Goal: Information Seeking & Learning: Check status

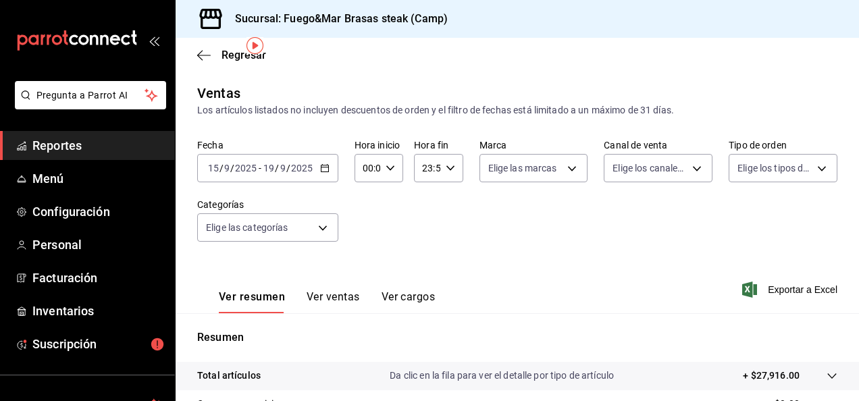
scroll to position [47, 0]
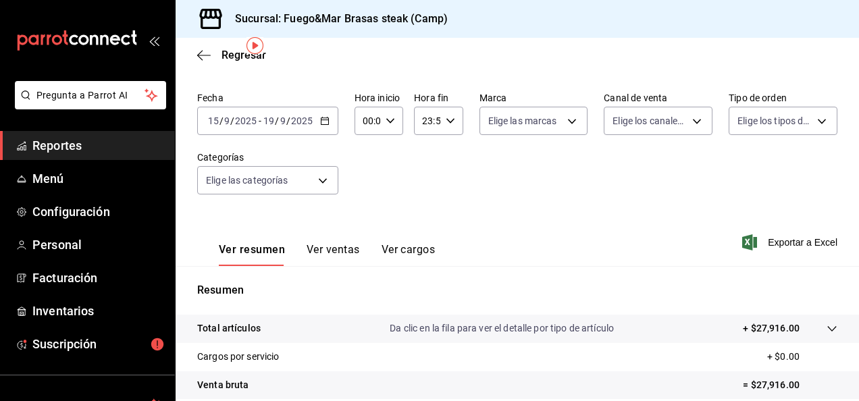
click at [64, 151] on span "Reportes" at bounding box center [98, 145] width 132 height 18
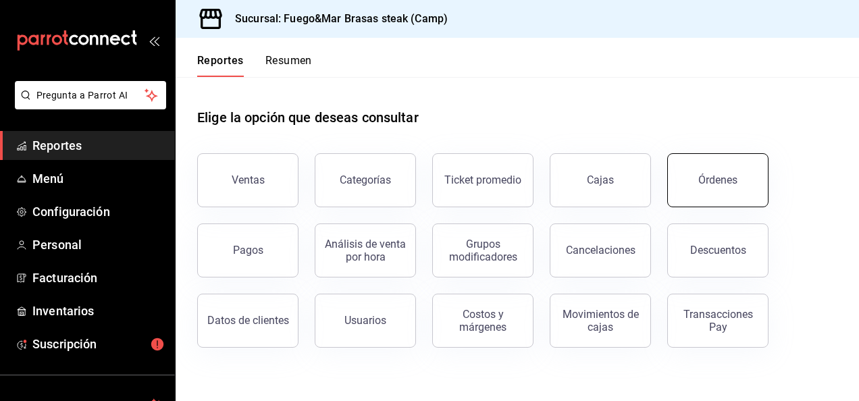
click at [674, 177] on button "Órdenes" at bounding box center [717, 180] width 101 height 54
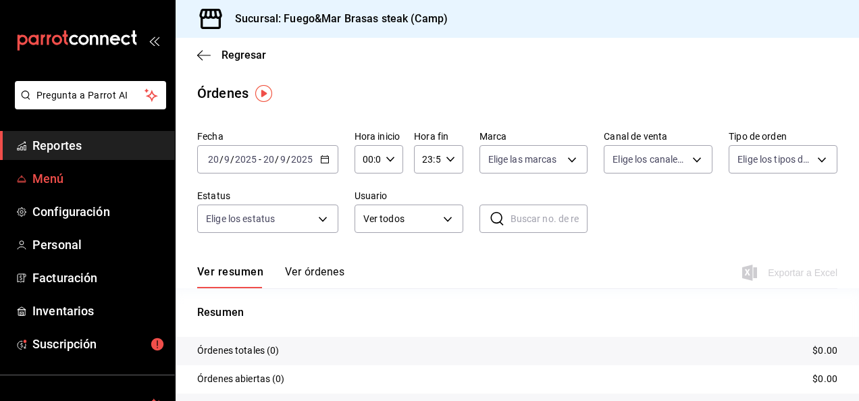
click at [51, 178] on span "Menú" at bounding box center [98, 179] width 132 height 18
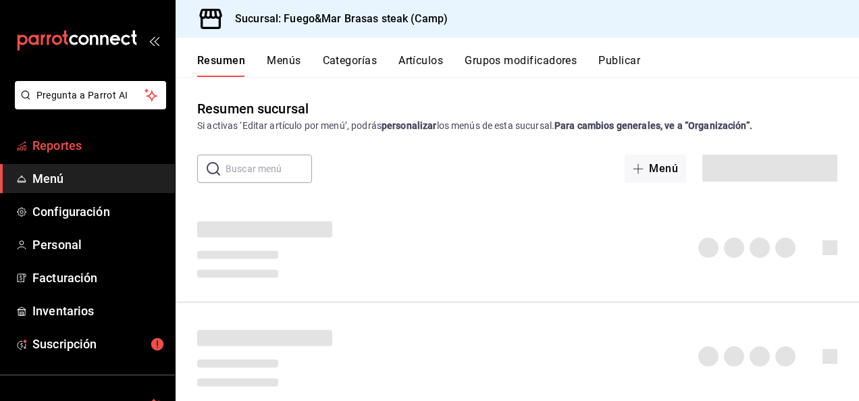
click at [60, 142] on span "Reportes" at bounding box center [98, 145] width 132 height 18
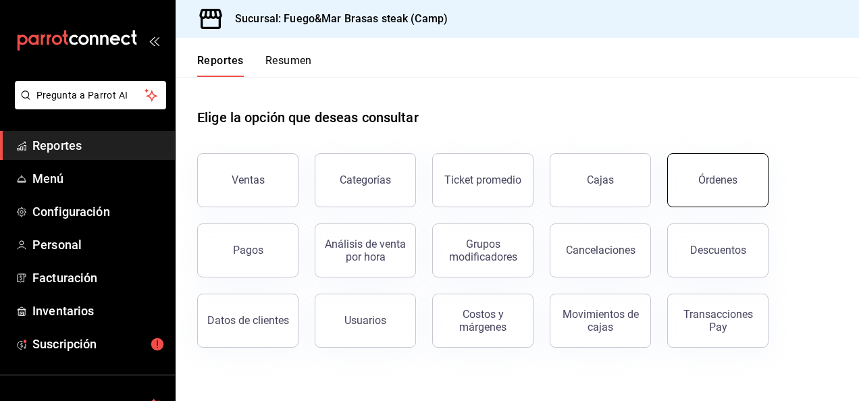
click at [762, 188] on button "Órdenes" at bounding box center [717, 180] width 101 height 54
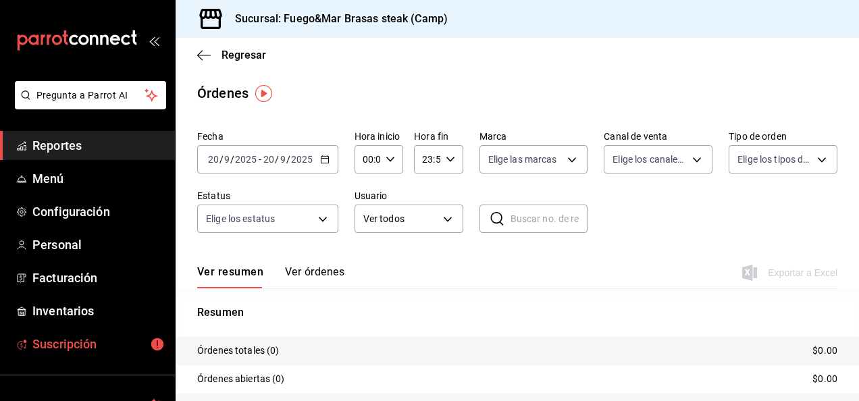
click at [104, 344] on span "Suscripción" at bounding box center [98, 344] width 132 height 18
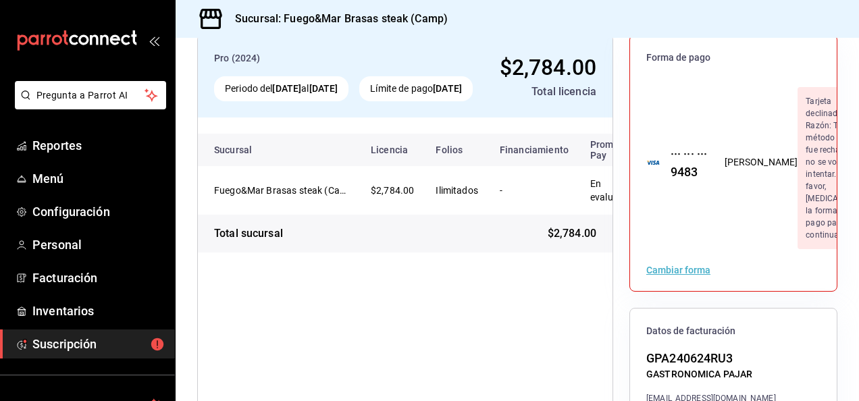
scroll to position [79, 0]
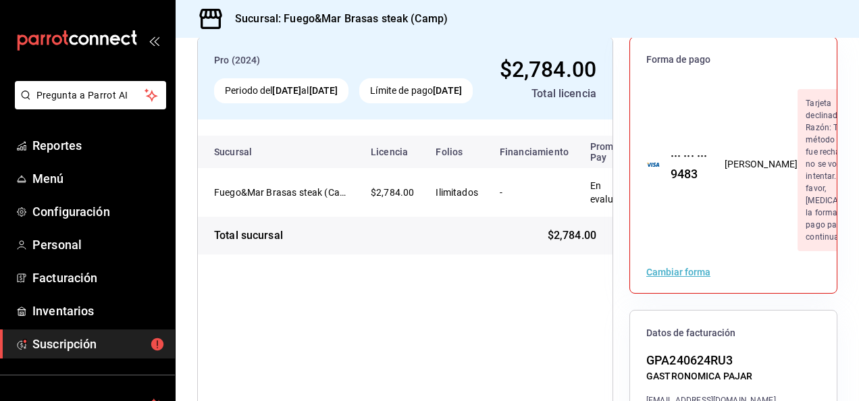
click at [677, 277] on button "Cambiar forma" at bounding box center [678, 271] width 64 height 9
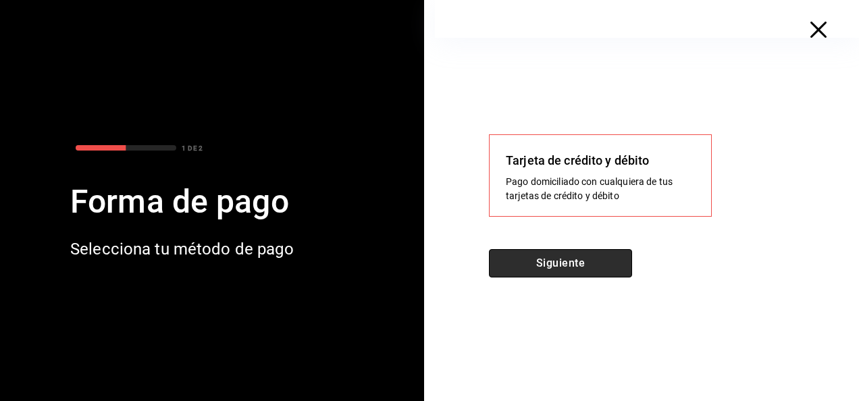
click at [569, 269] on button "Siguiente" at bounding box center [560, 263] width 143 height 28
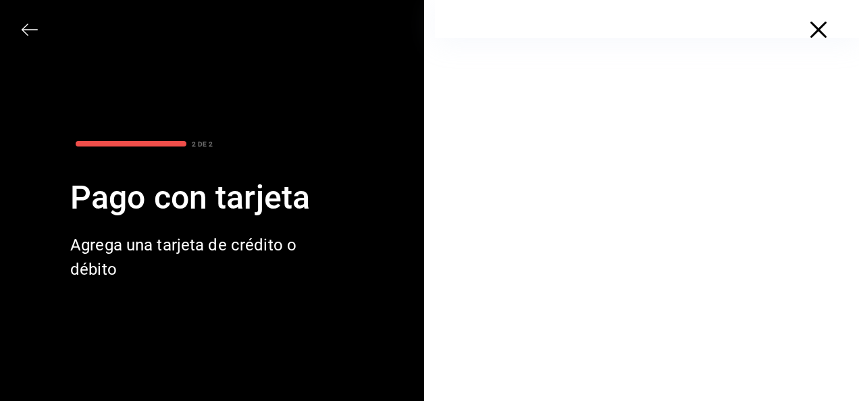
scroll to position [58, 0]
click at [814, 34] on icon "button" at bounding box center [818, 30] width 16 height 16
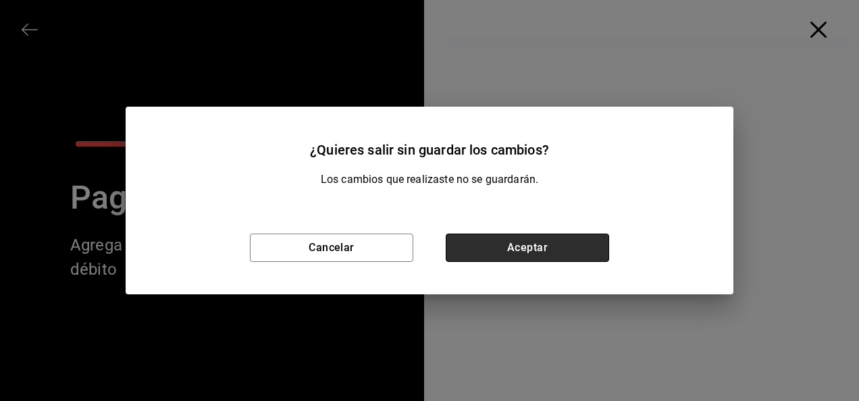
click at [540, 251] on button "Aceptar" at bounding box center [527, 248] width 163 height 28
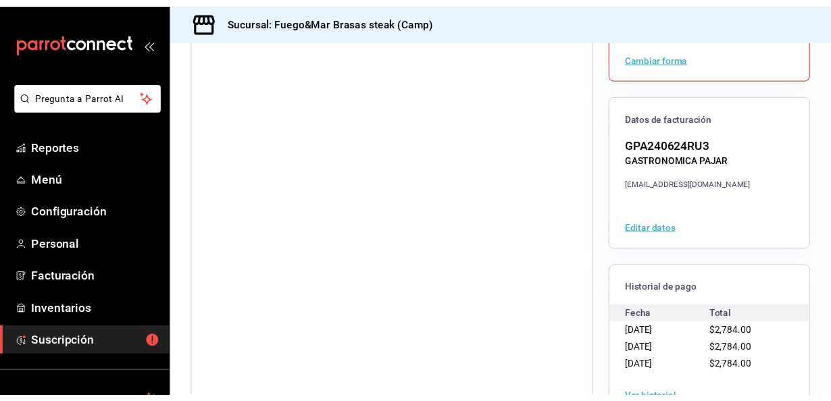
scroll to position [374, 0]
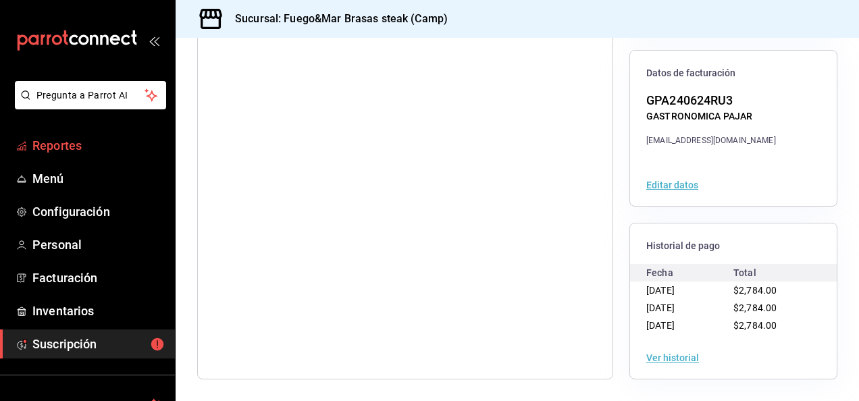
click at [69, 147] on span "Reportes" at bounding box center [98, 145] width 132 height 18
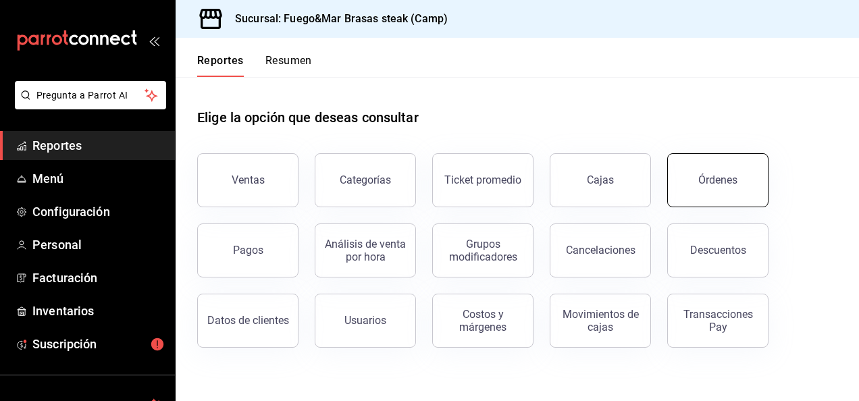
click at [719, 181] on div "Órdenes" at bounding box center [717, 180] width 39 height 13
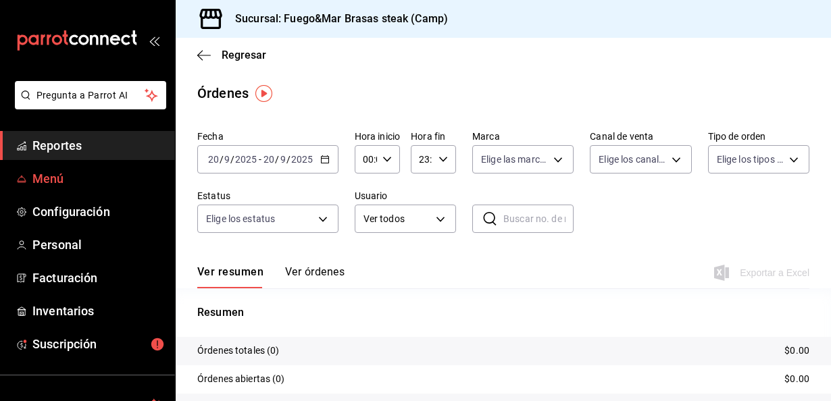
click at [49, 178] on span "Menú" at bounding box center [98, 179] width 132 height 18
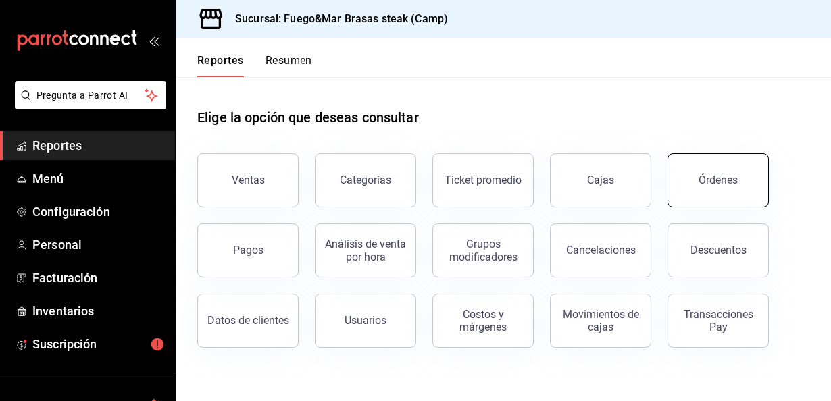
click at [727, 174] on div "Órdenes" at bounding box center [717, 180] width 39 height 13
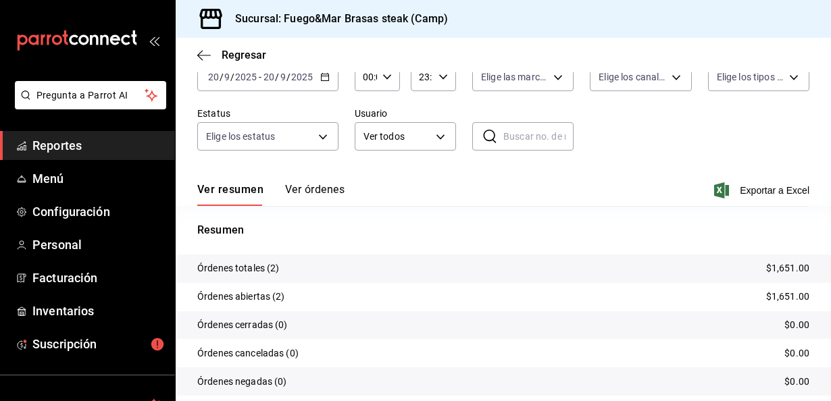
scroll to position [84, 0]
click at [309, 189] on button "Ver órdenes" at bounding box center [314, 193] width 59 height 23
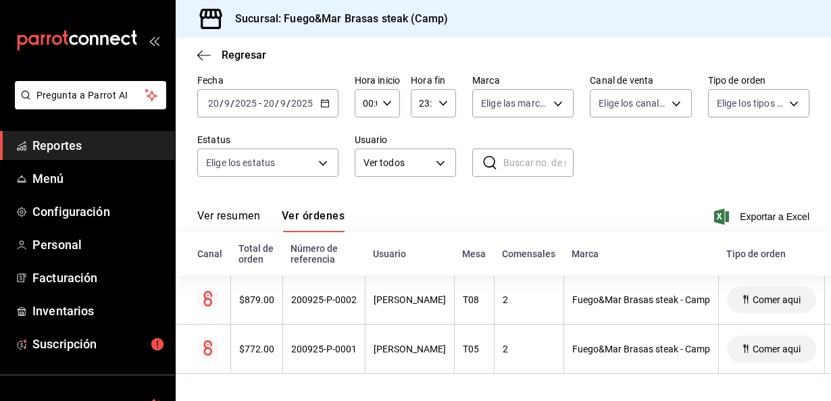
scroll to position [67, 0]
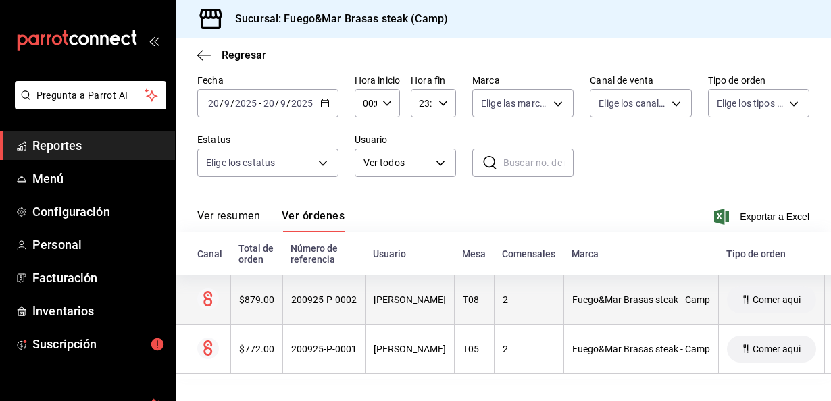
click at [242, 294] on div "$879.00" at bounding box center [256, 299] width 35 height 11
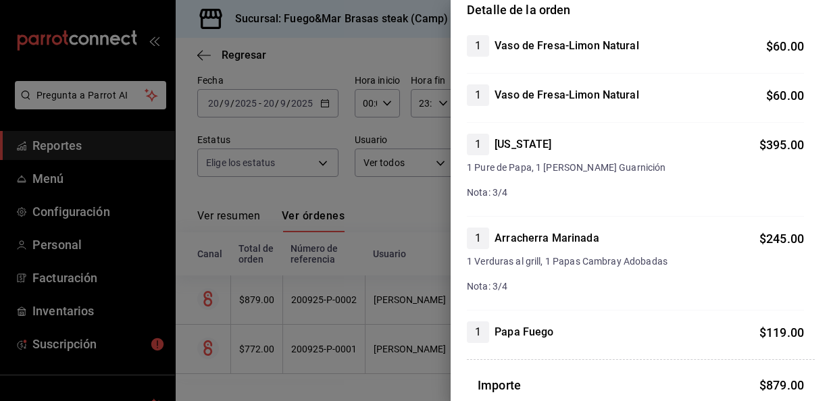
scroll to position [126, 0]
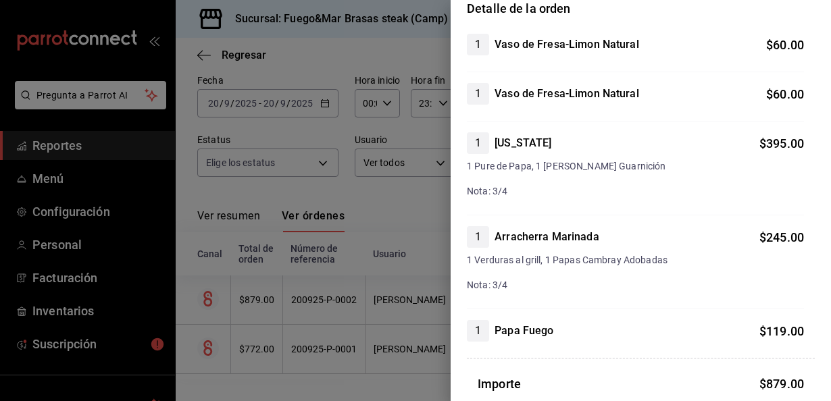
click at [254, 336] on div at bounding box center [415, 200] width 831 height 401
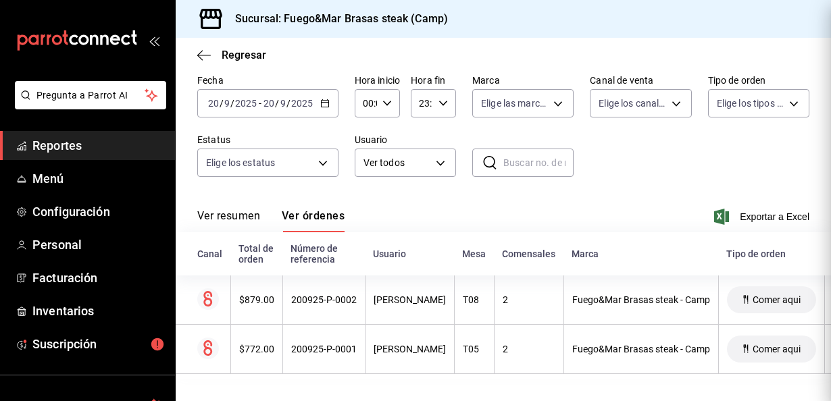
scroll to position [0, 0]
click at [254, 344] on div "$772.00" at bounding box center [256, 349] width 35 height 11
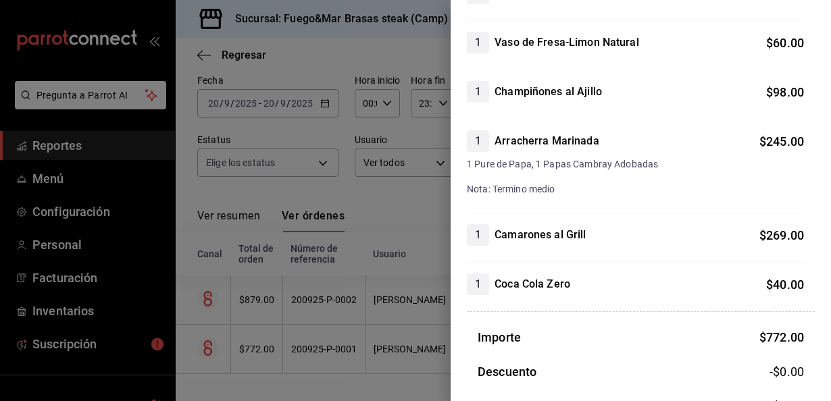
scroll to position [249, 0]
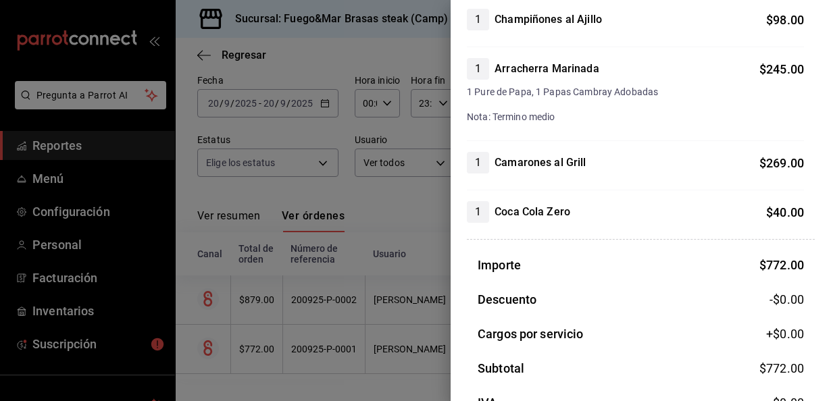
click at [45, 145] on div at bounding box center [415, 200] width 831 height 401
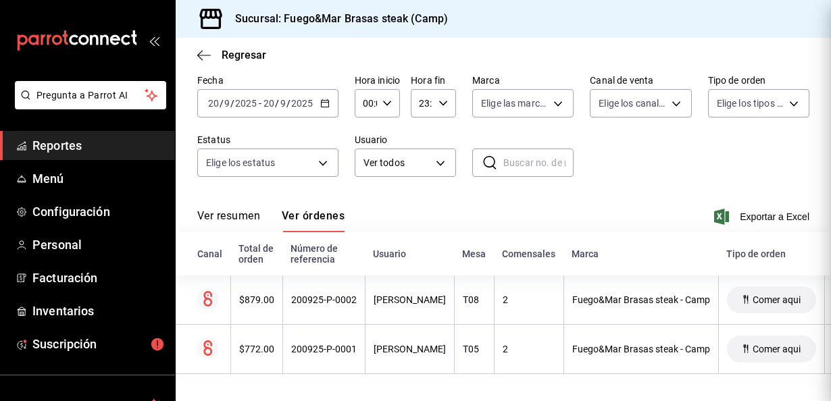
scroll to position [0, 0]
click at [45, 145] on span "Reportes" at bounding box center [98, 145] width 132 height 18
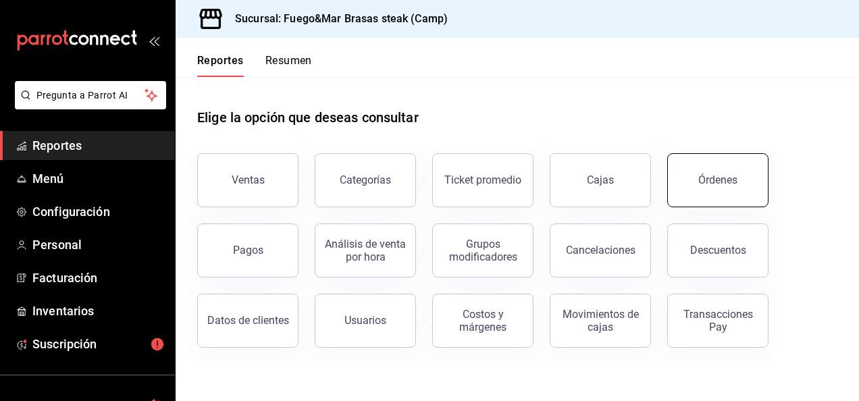
click at [710, 169] on button "Órdenes" at bounding box center [717, 180] width 101 height 54
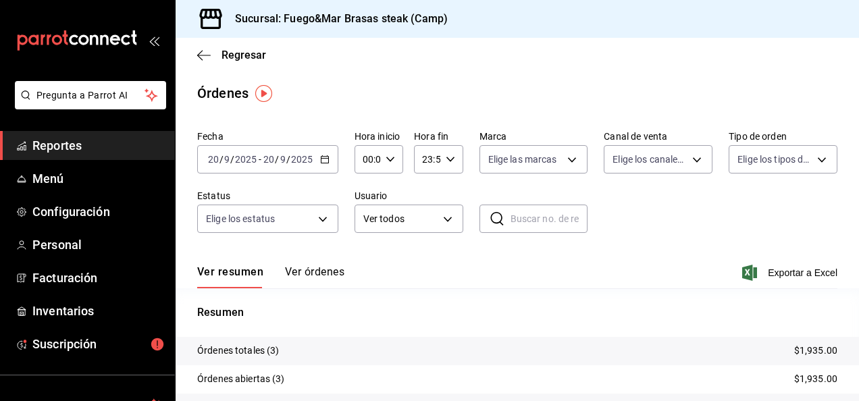
click at [305, 271] on button "Ver órdenes" at bounding box center [314, 276] width 59 height 23
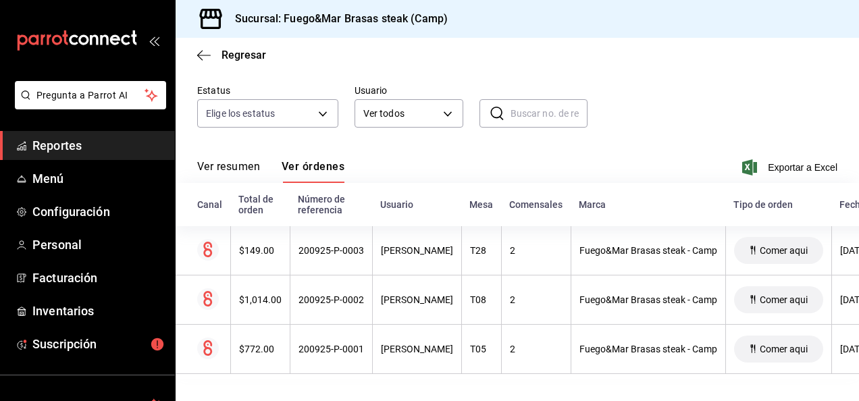
scroll to position [111, 0]
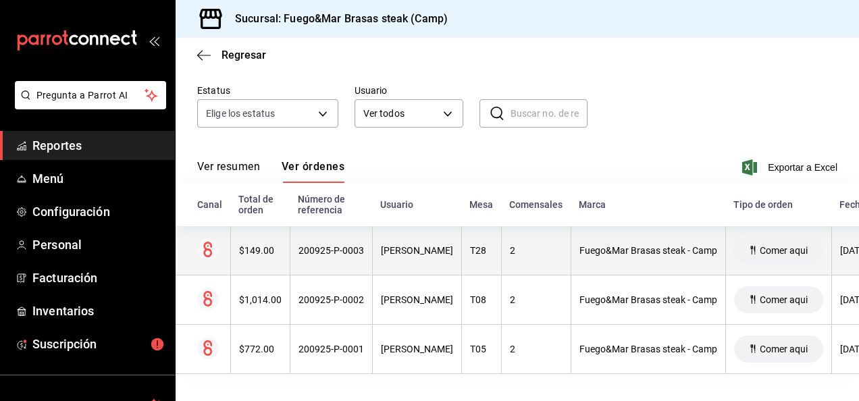
click at [250, 245] on div "$149.00" at bounding box center [260, 250] width 43 height 11
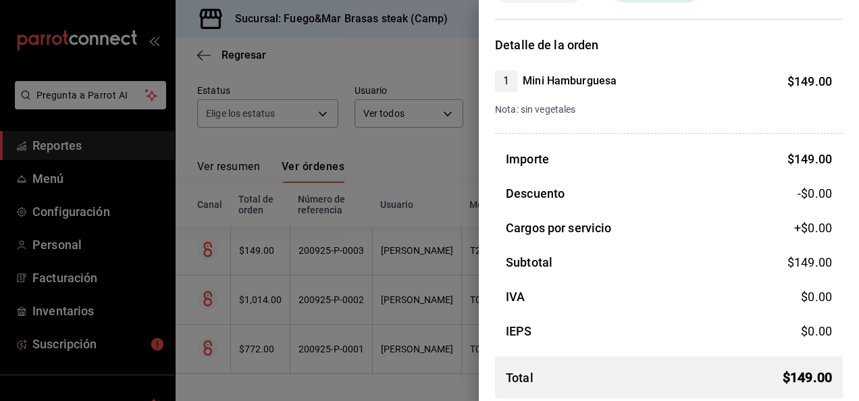
scroll to position [97, 0]
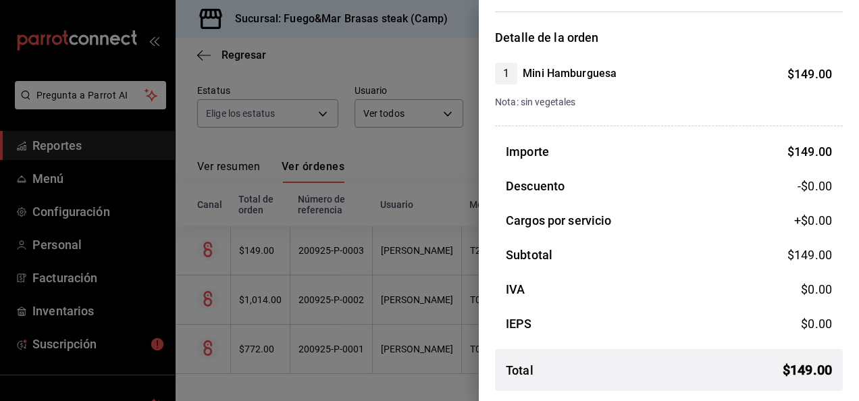
click at [385, 163] on div at bounding box center [429, 200] width 859 height 401
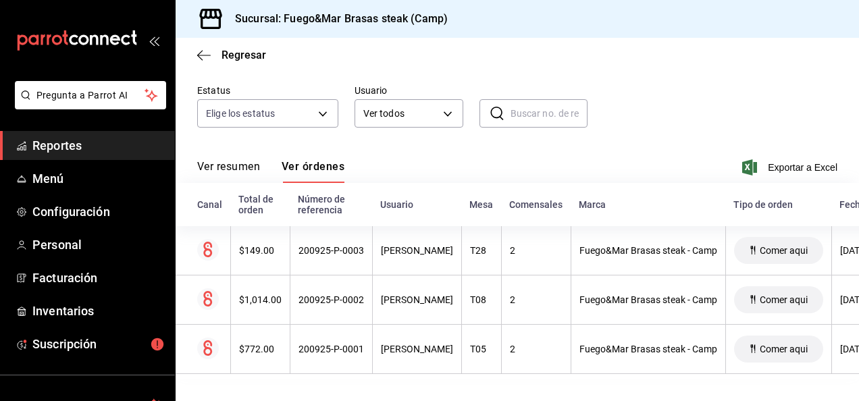
click at [45, 145] on span "Reportes" at bounding box center [98, 145] width 132 height 18
